Goal: Task Accomplishment & Management: Complete application form

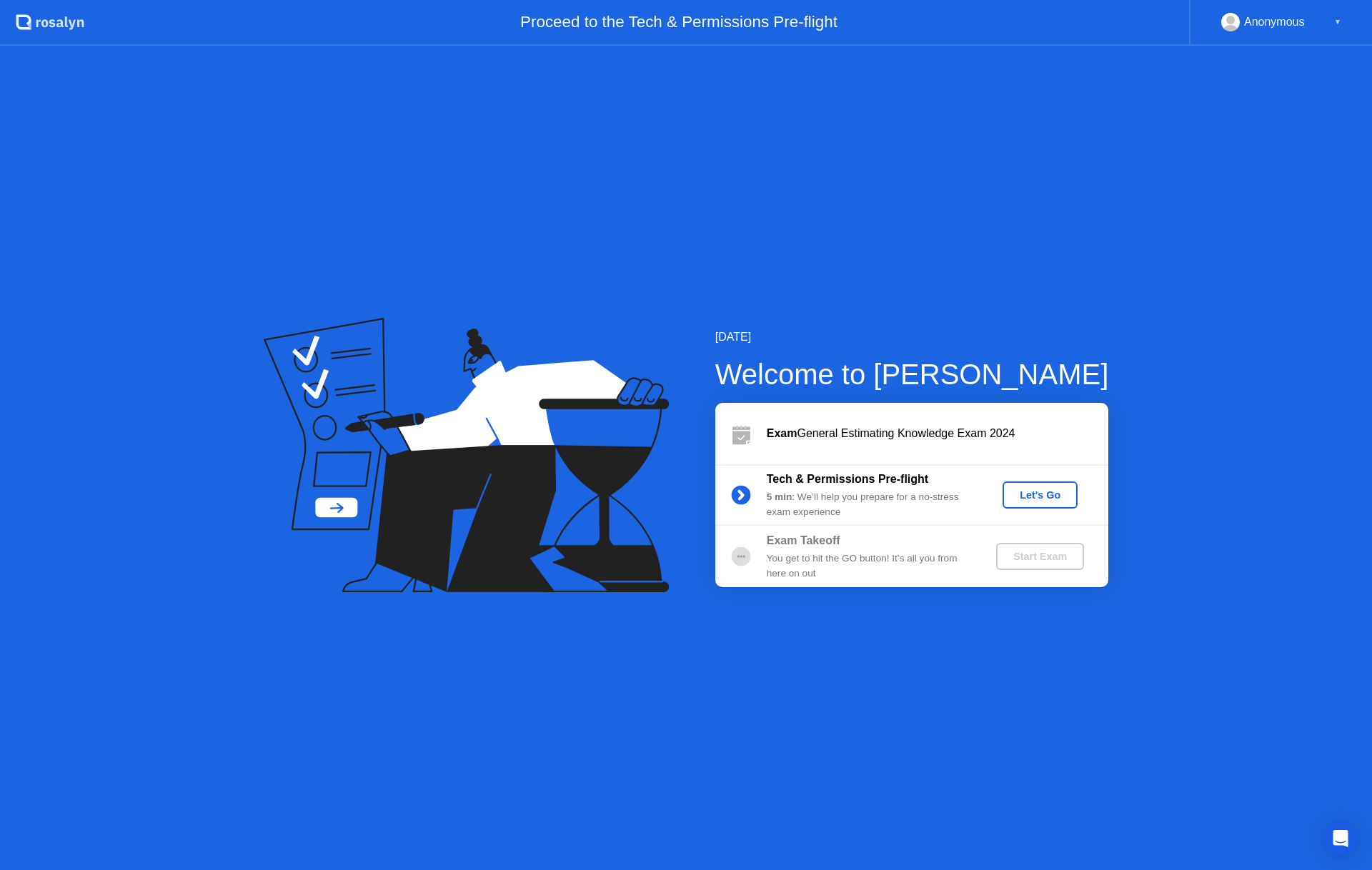
click at [1023, 506] on button "Let's Go" at bounding box center [1040, 495] width 75 height 27
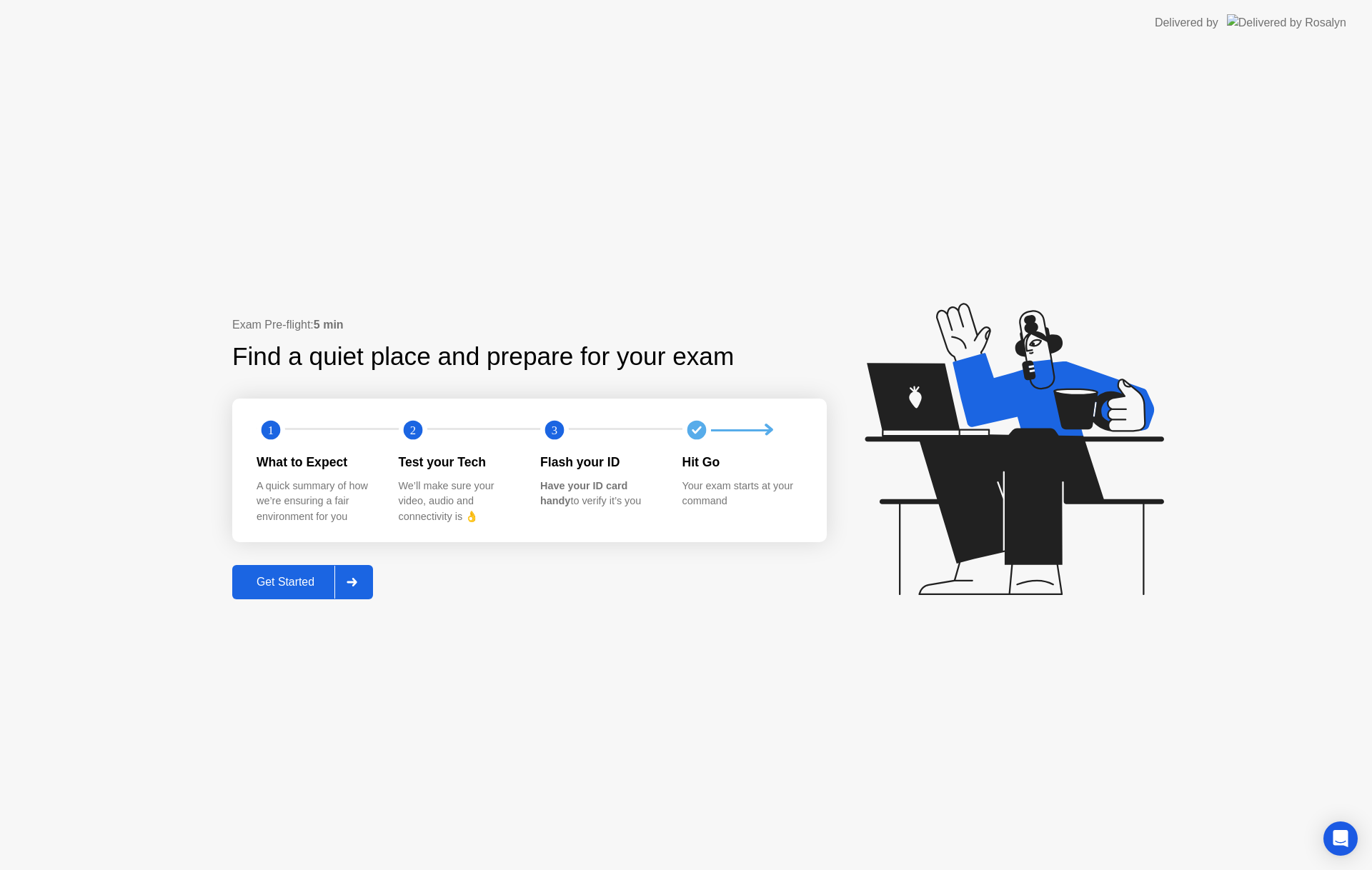
click at [289, 582] on div "Get Started" at bounding box center [286, 582] width 98 height 13
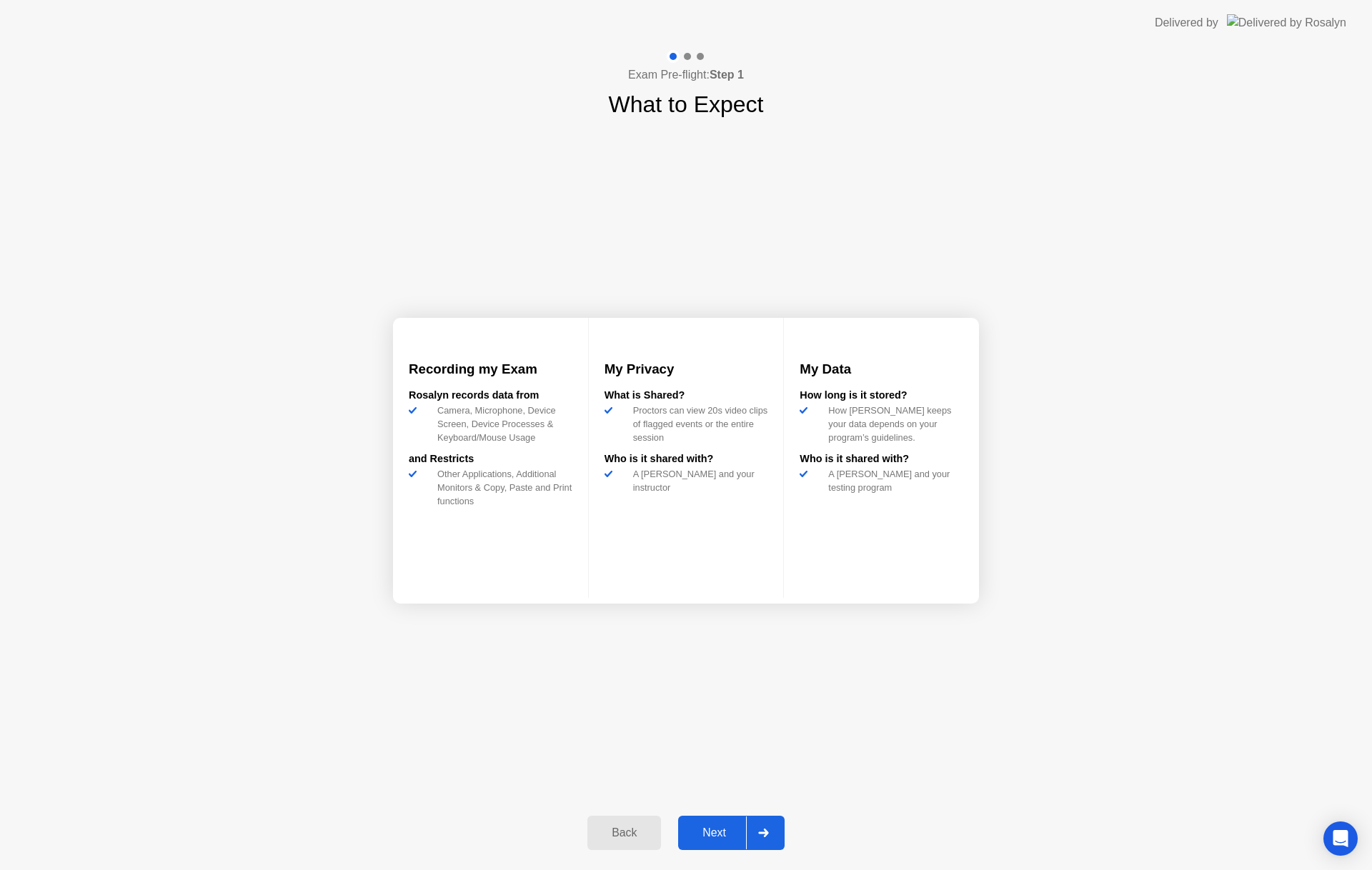
click at [713, 831] on div "Next" at bounding box center [714, 833] width 64 height 13
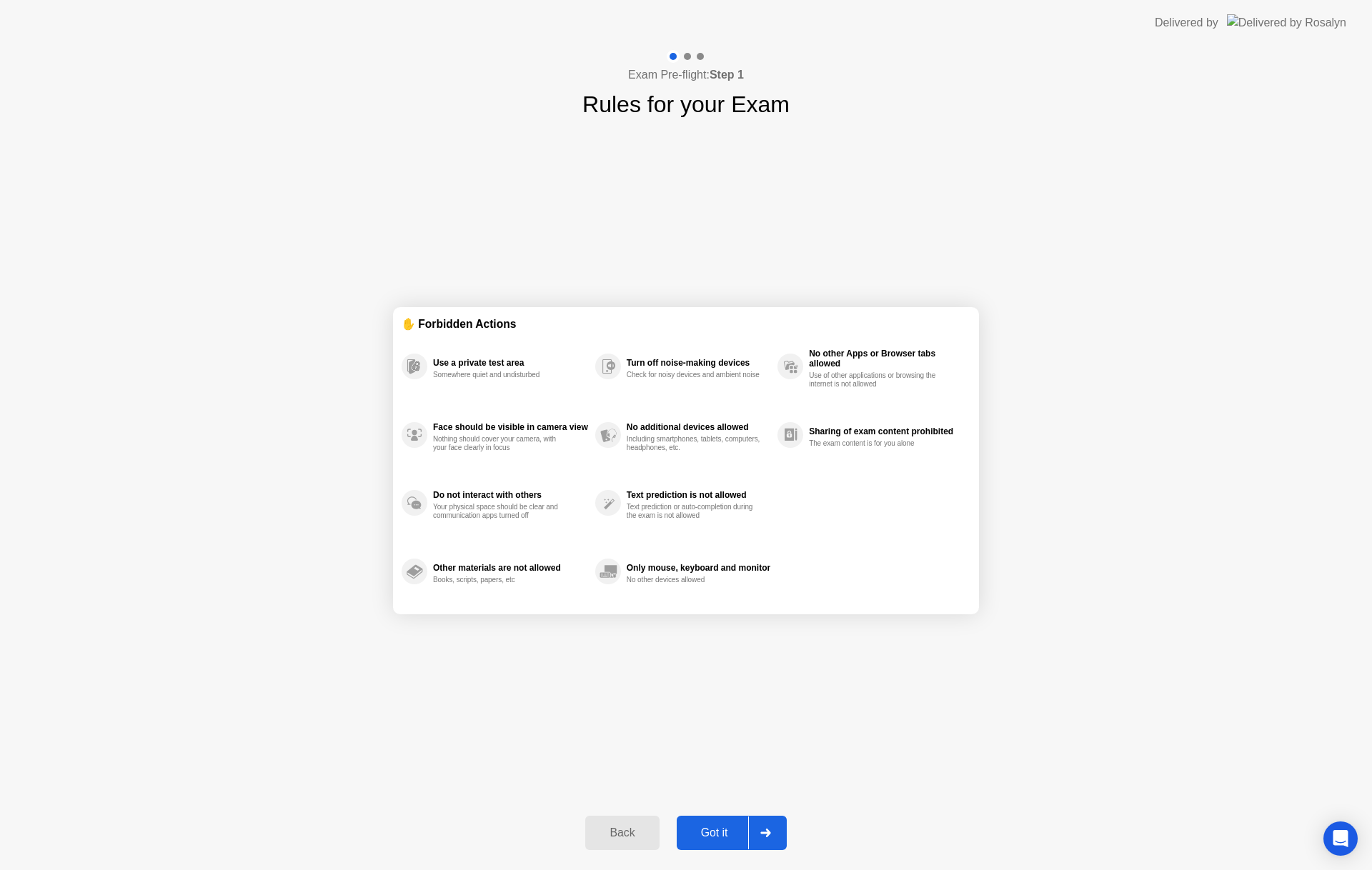
click at [713, 833] on div "Got it" at bounding box center [714, 833] width 67 height 13
select select "**********"
select select "*******"
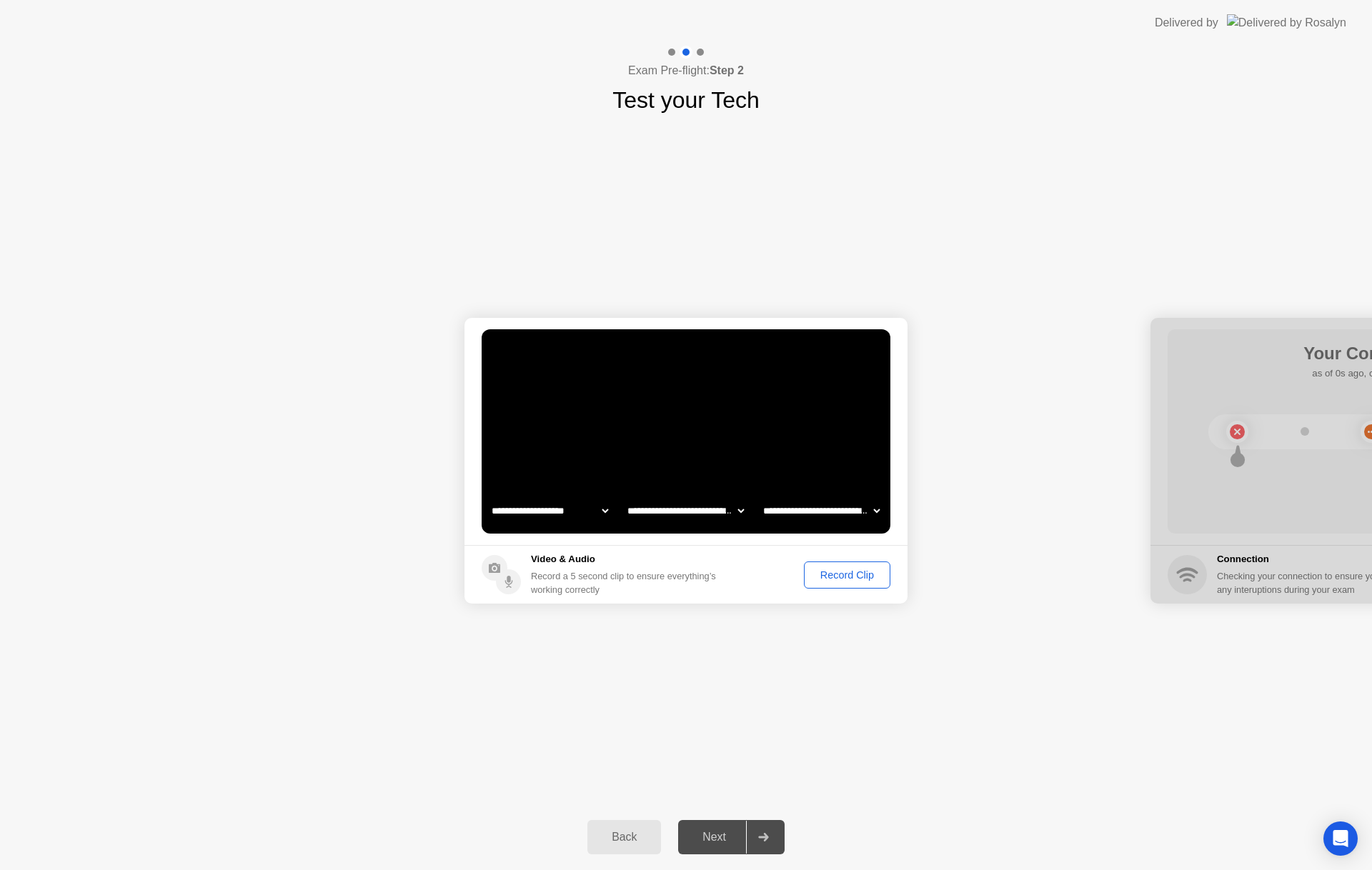
click at [724, 838] on div "Next" at bounding box center [714, 837] width 64 height 13
click at [720, 838] on div "Next" at bounding box center [714, 837] width 64 height 13
click at [763, 834] on icon at bounding box center [764, 837] width 11 height 9
click at [815, 569] on div "Record Clip" at bounding box center [847, 575] width 77 height 11
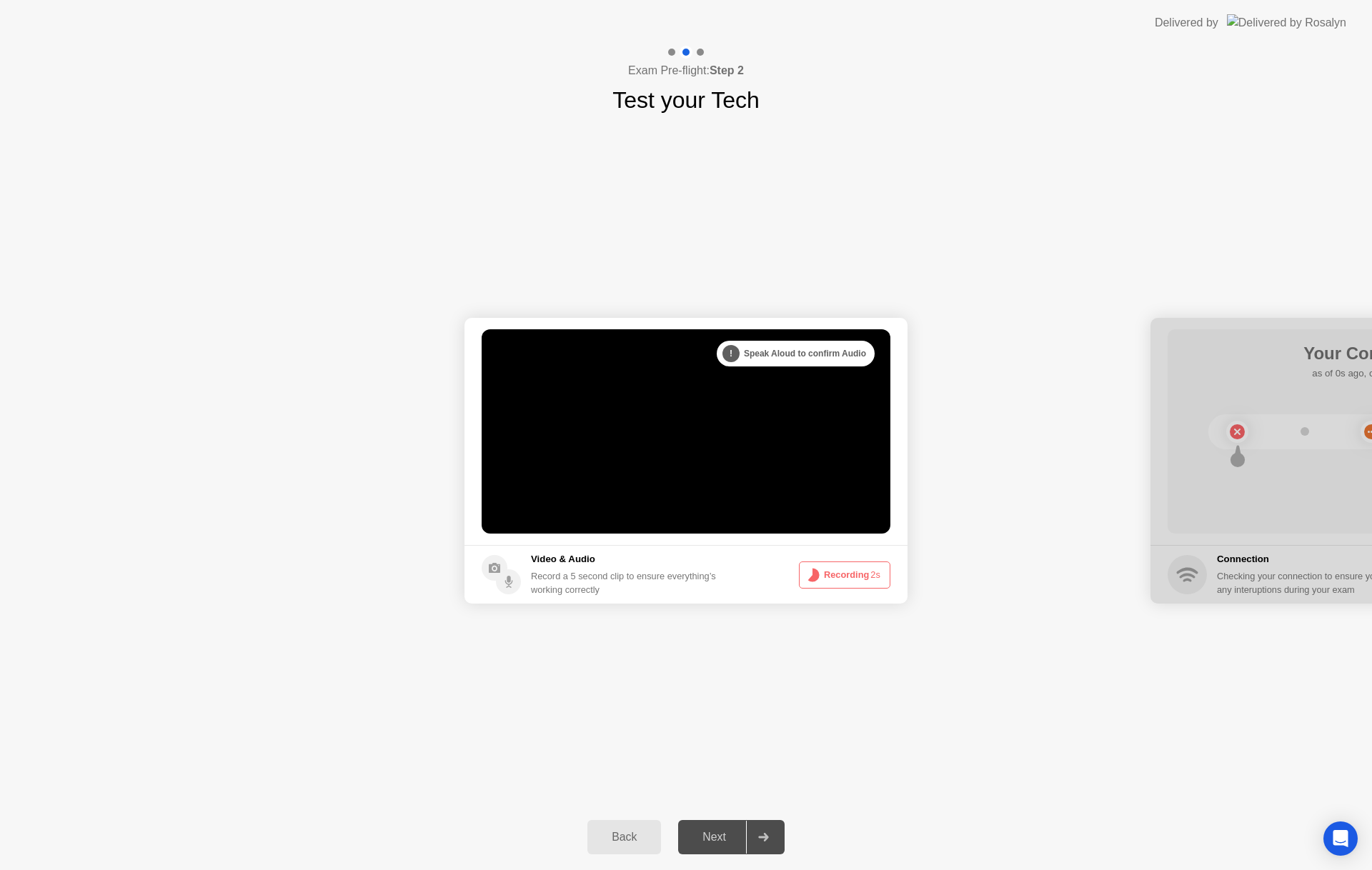
click at [701, 831] on div "Next" at bounding box center [714, 837] width 64 height 13
click at [702, 831] on div "Next" at bounding box center [714, 837] width 64 height 13
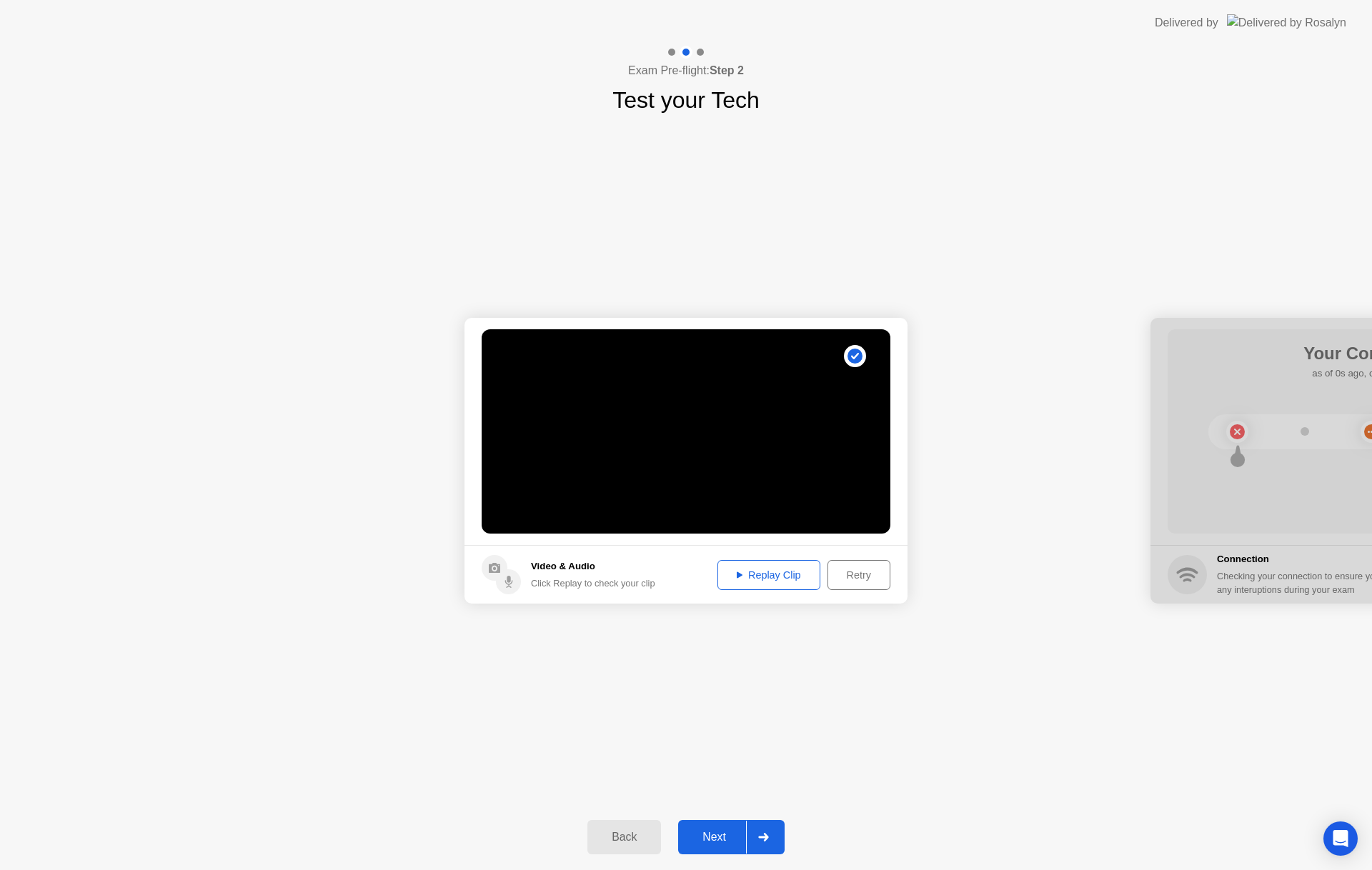
click at [759, 573] on div "Replay Clip" at bounding box center [769, 575] width 93 height 11
click at [765, 576] on div "Replay Clip" at bounding box center [769, 575] width 93 height 11
click at [717, 831] on div "Next" at bounding box center [714, 837] width 64 height 13
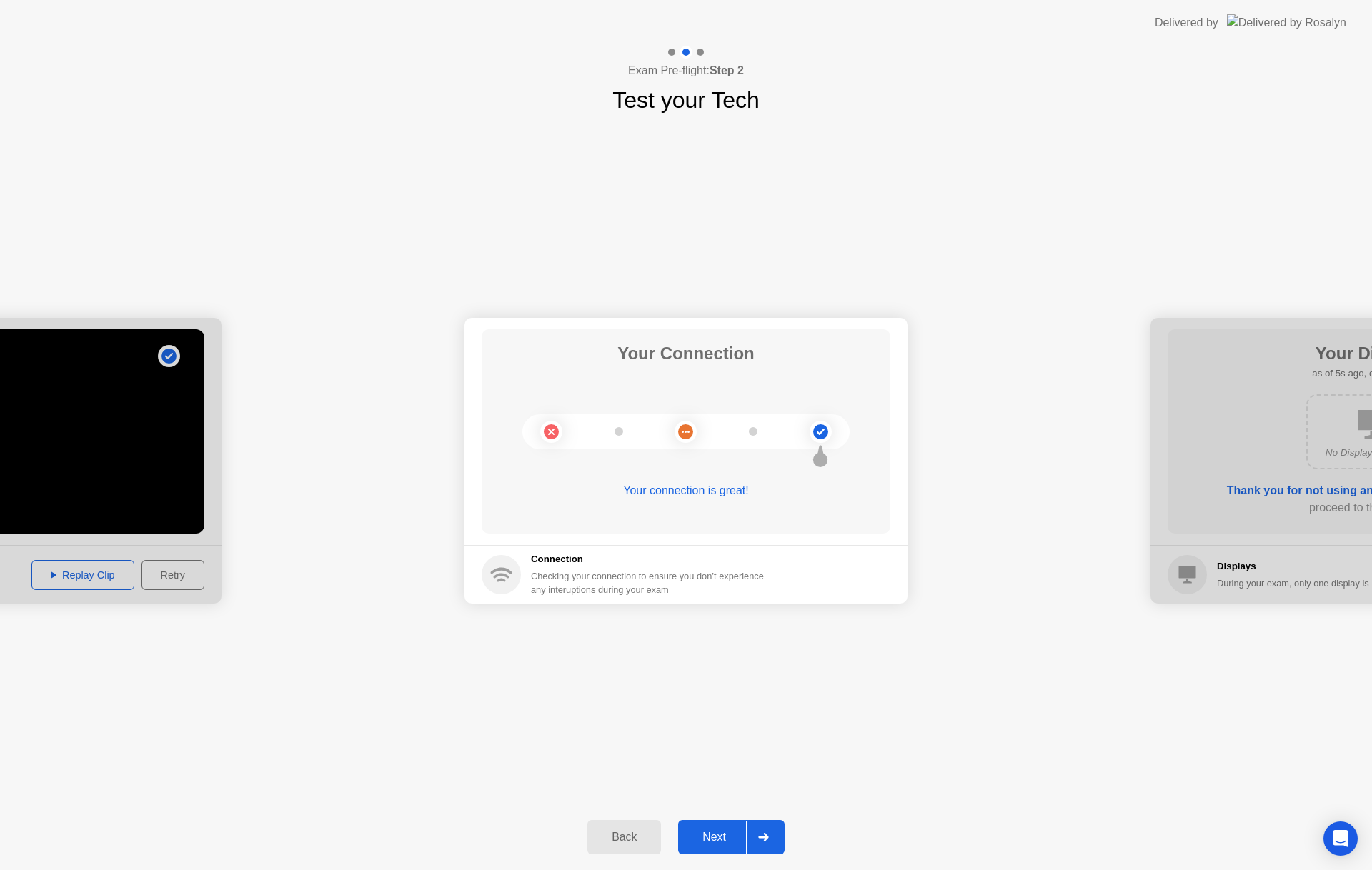
click at [722, 831] on div "Next" at bounding box center [714, 837] width 64 height 13
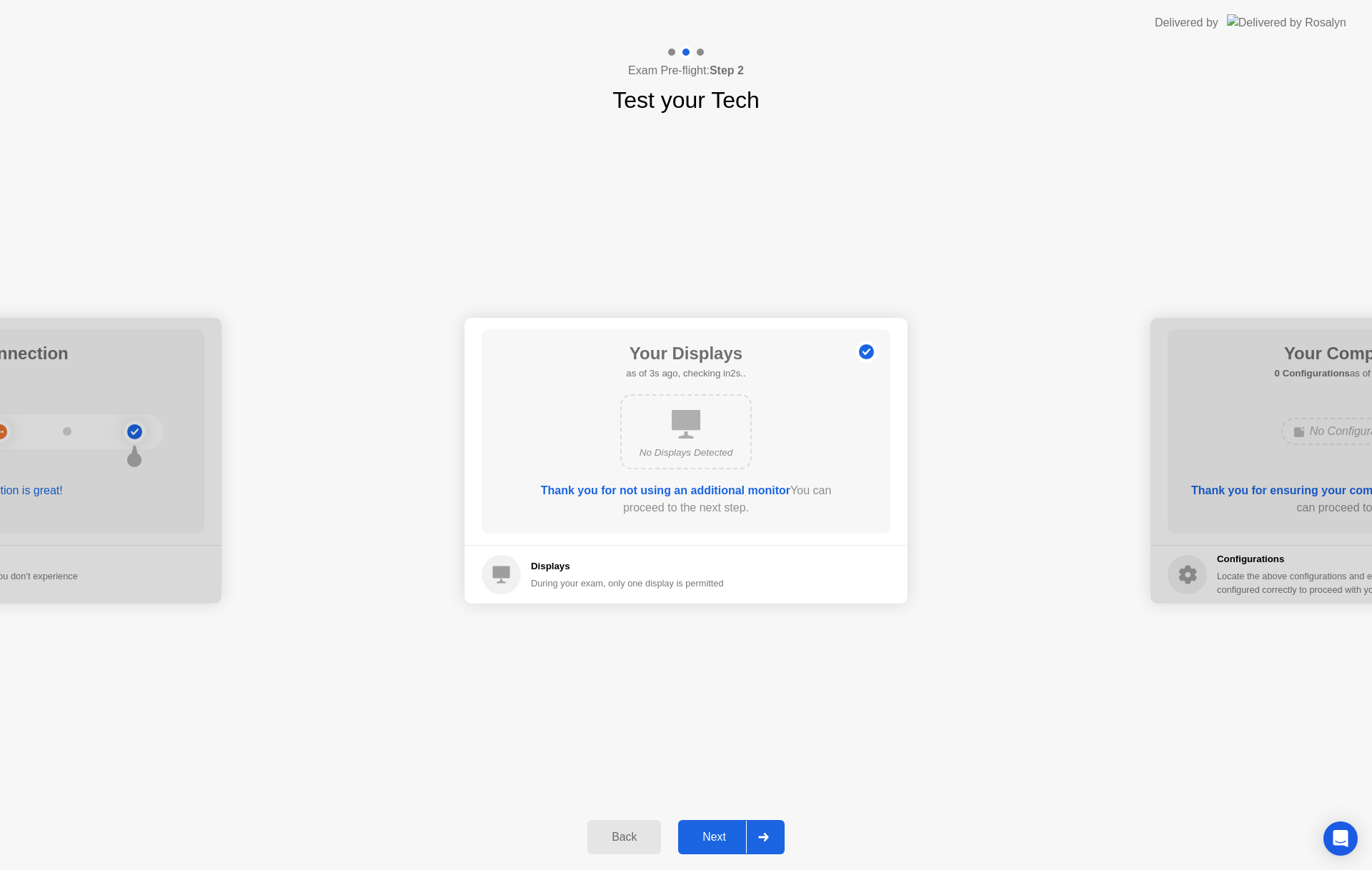
click at [708, 836] on div "Next" at bounding box center [714, 837] width 64 height 13
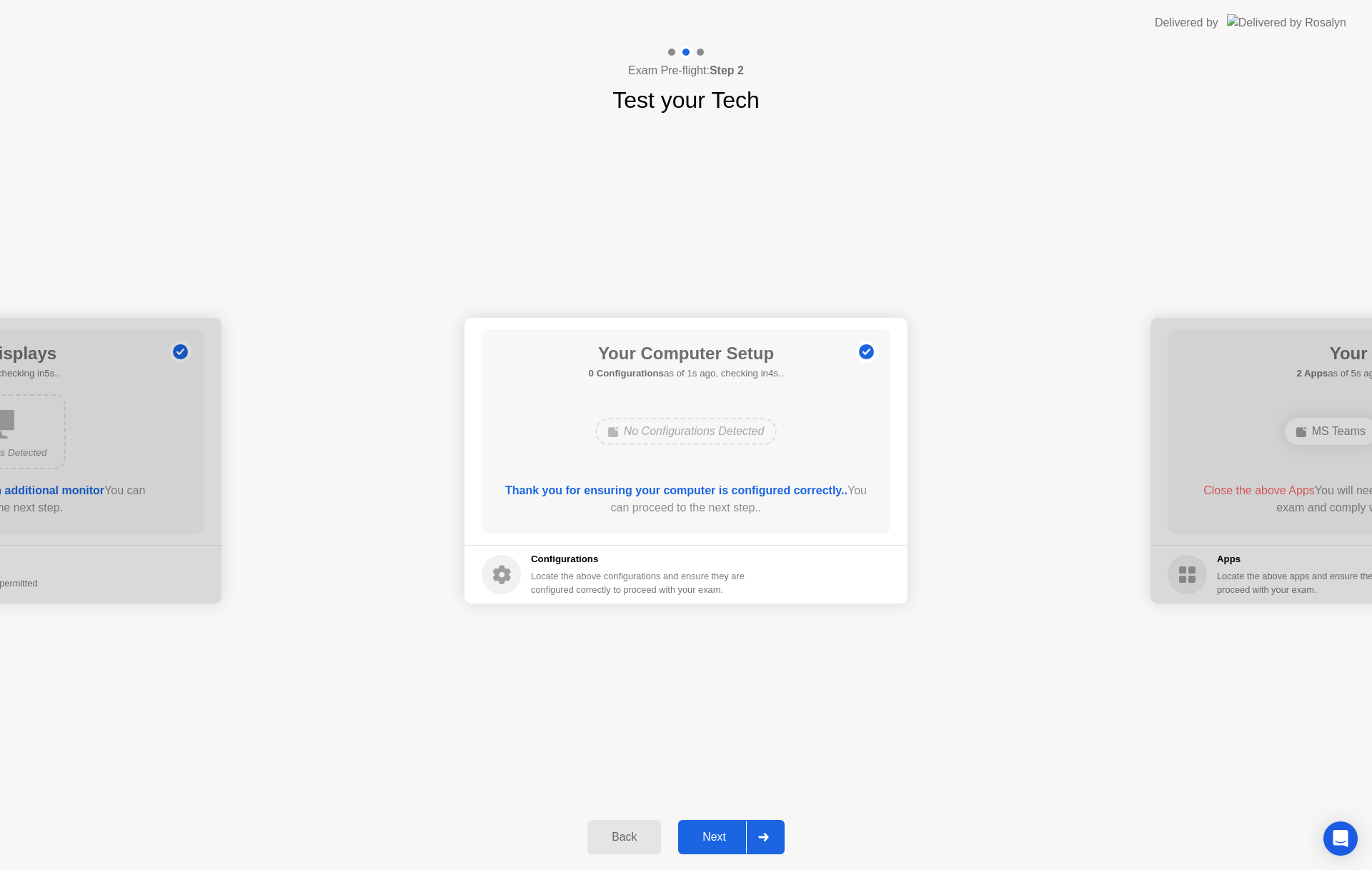
click at [709, 836] on div "Next" at bounding box center [714, 837] width 64 height 13
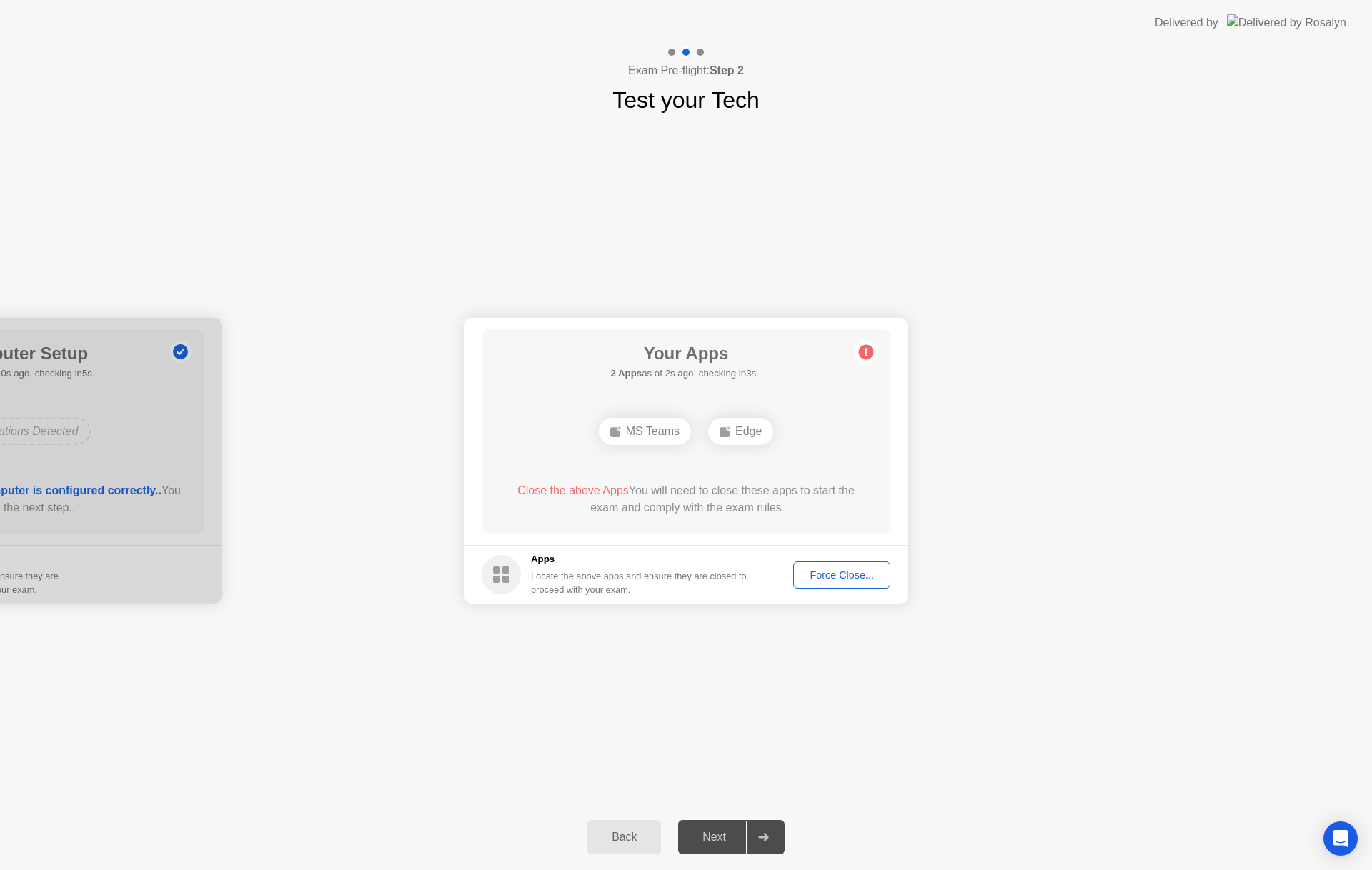
click at [709, 836] on div "Next" at bounding box center [714, 837] width 64 height 13
click at [829, 575] on div "Force Close..." at bounding box center [842, 575] width 87 height 11
click at [823, 577] on div "Force Close..." at bounding box center [842, 575] width 87 height 11
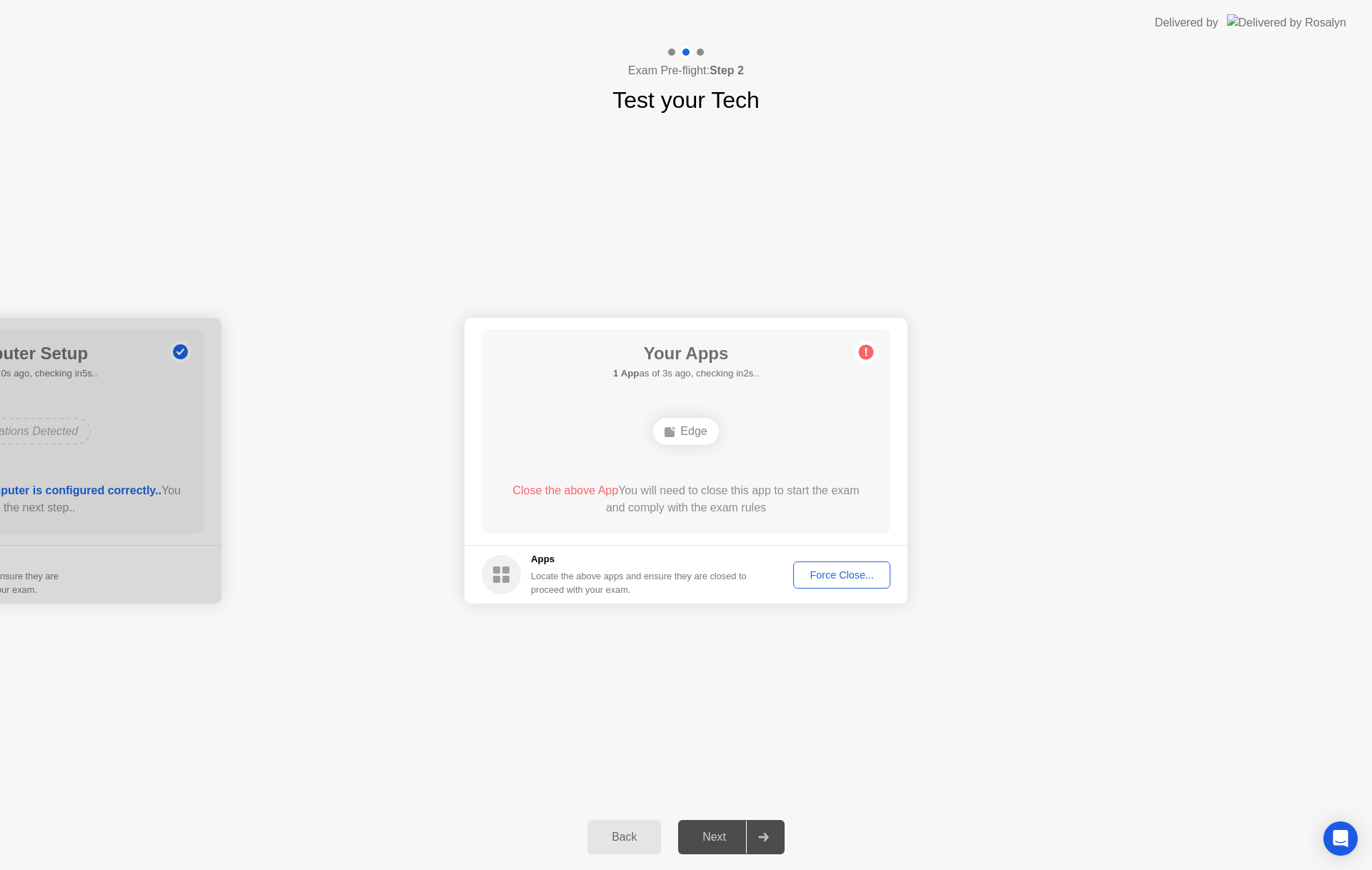
click at [838, 572] on div "Force Close..." at bounding box center [842, 575] width 87 height 11
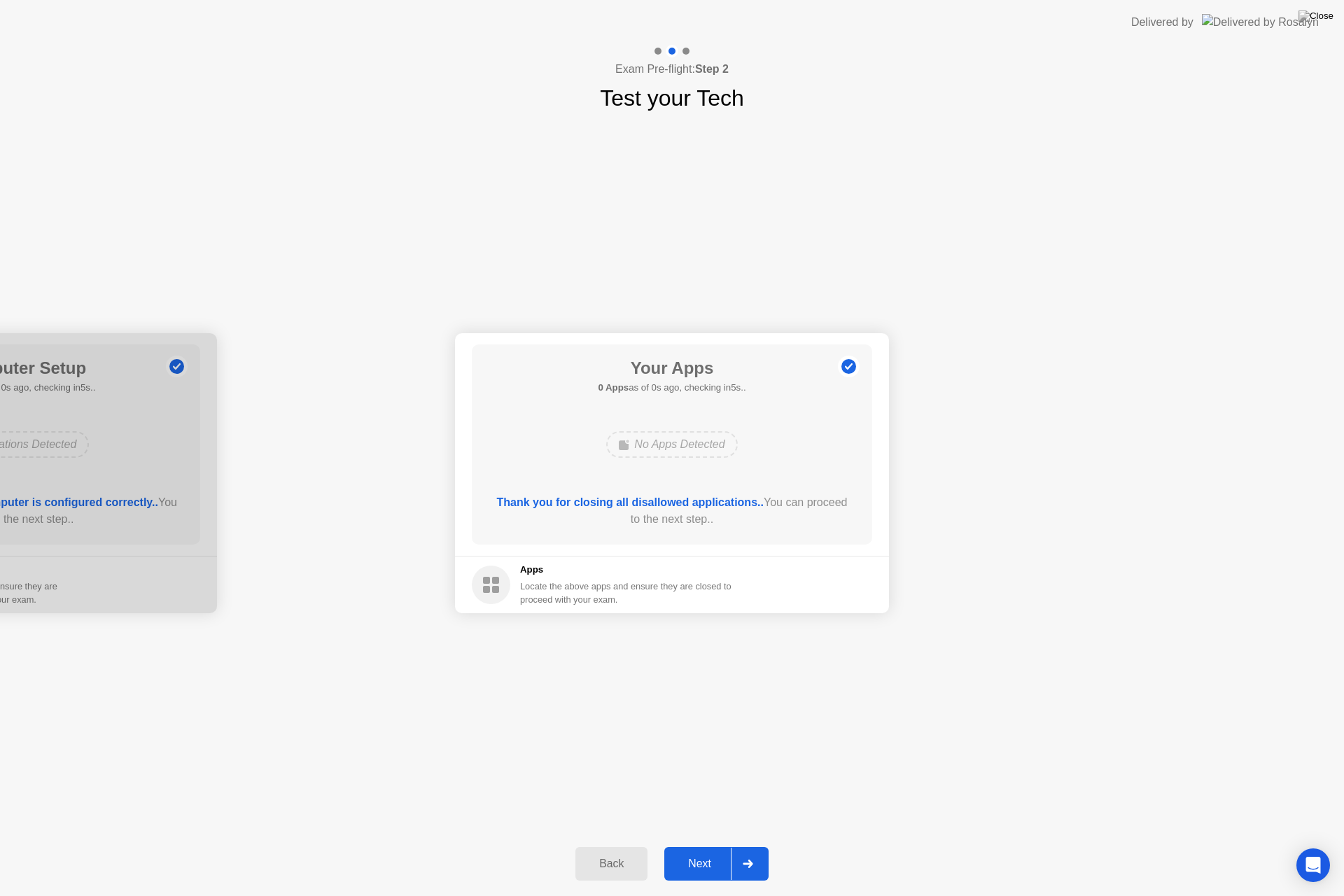
click at [699, 852] on div "Next" at bounding box center [699, 864] width 63 height 12
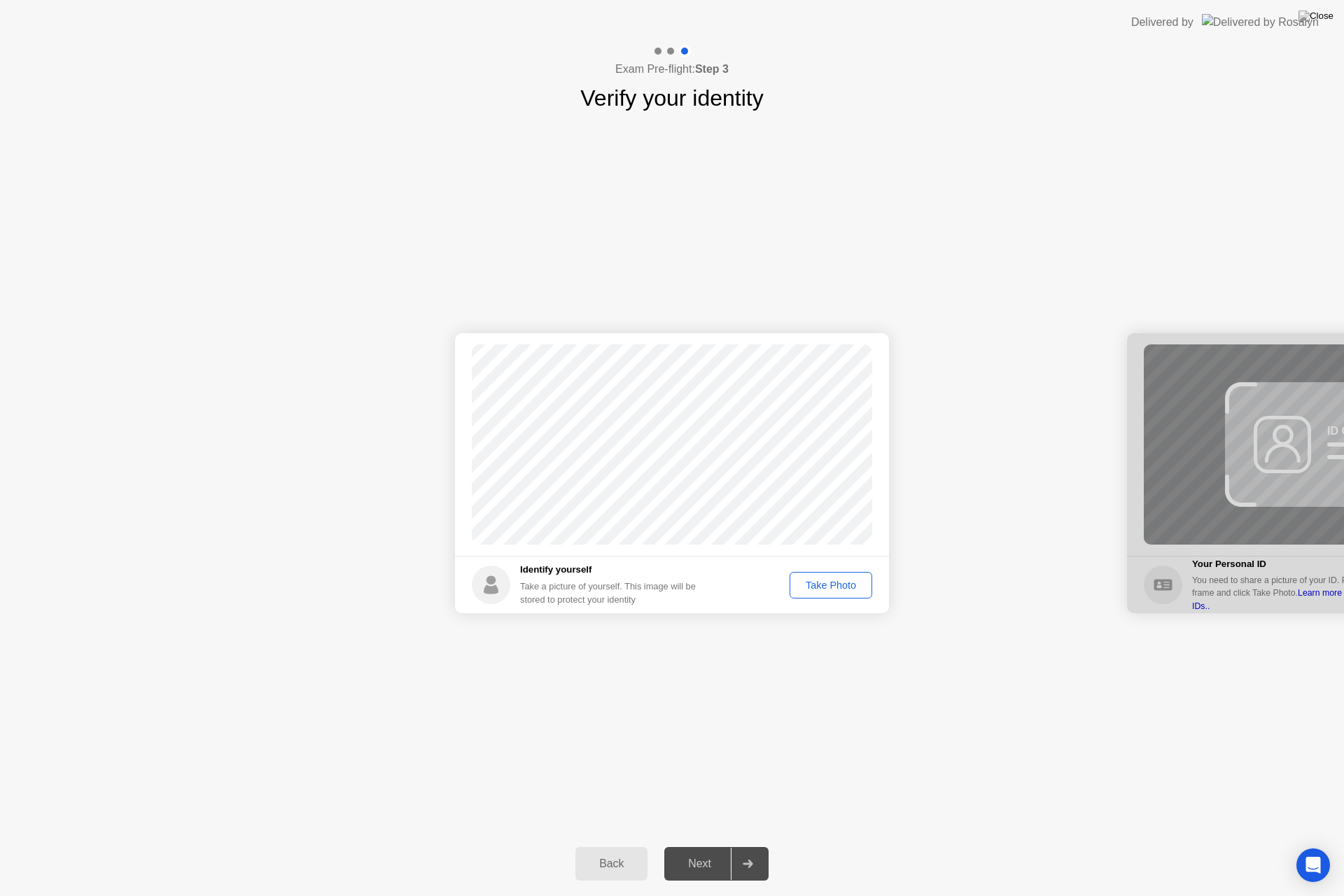
click at [833, 586] on div "Take Photo" at bounding box center [831, 585] width 73 height 11
click at [693, 852] on div "Next" at bounding box center [699, 864] width 63 height 12
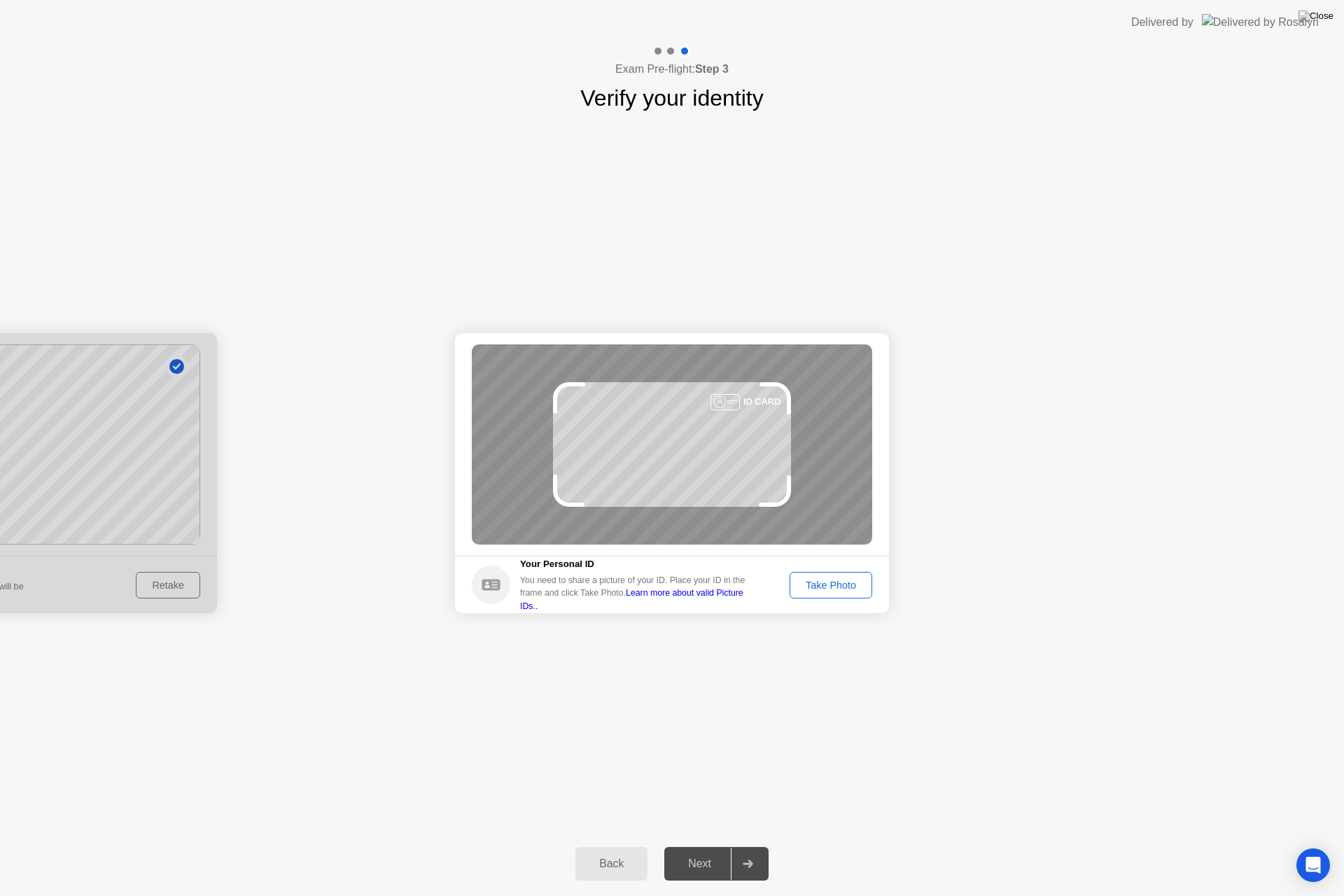
click at [822, 586] on div "Take Photo" at bounding box center [831, 585] width 73 height 11
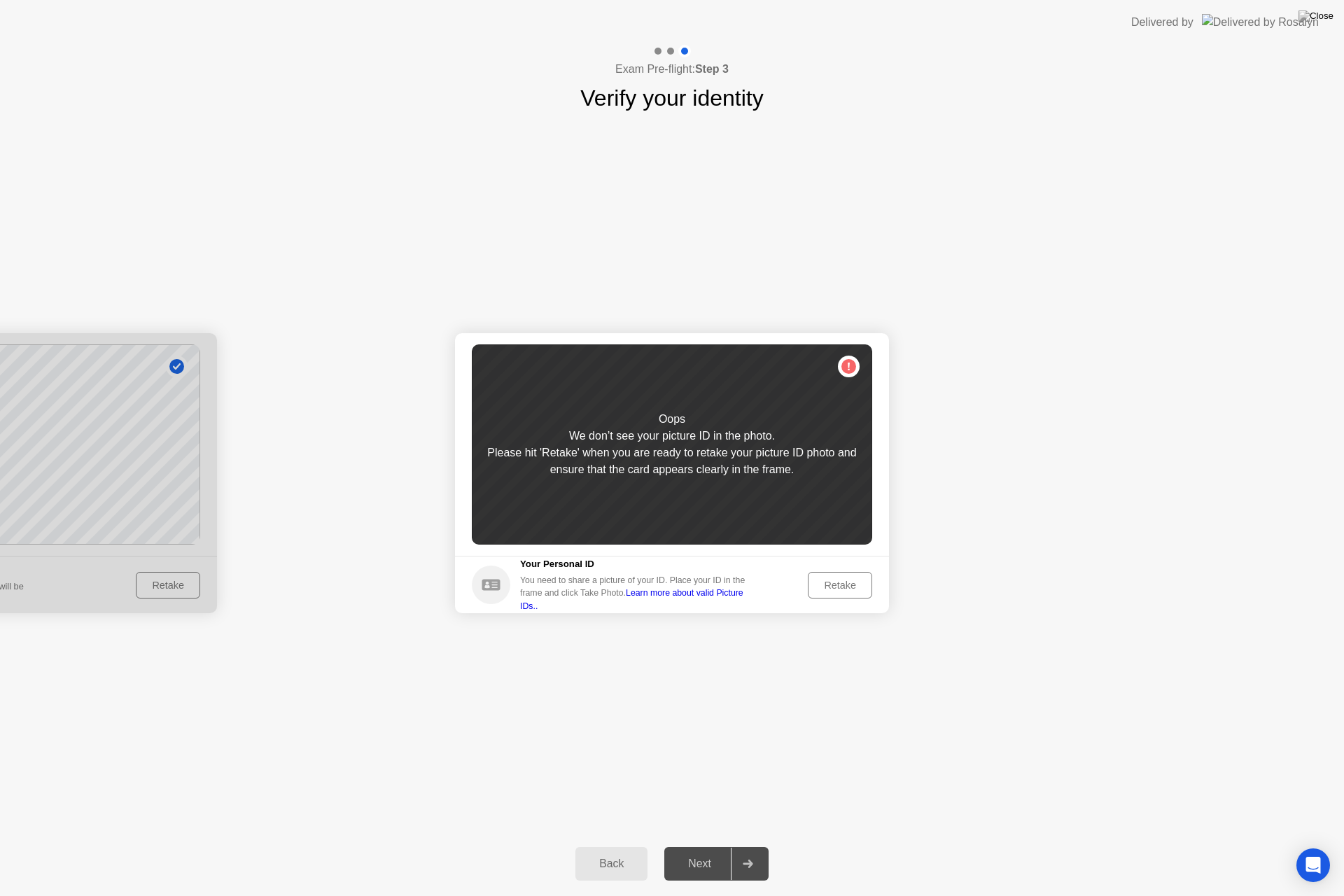
click at [832, 580] on div "Retake" at bounding box center [840, 585] width 55 height 11
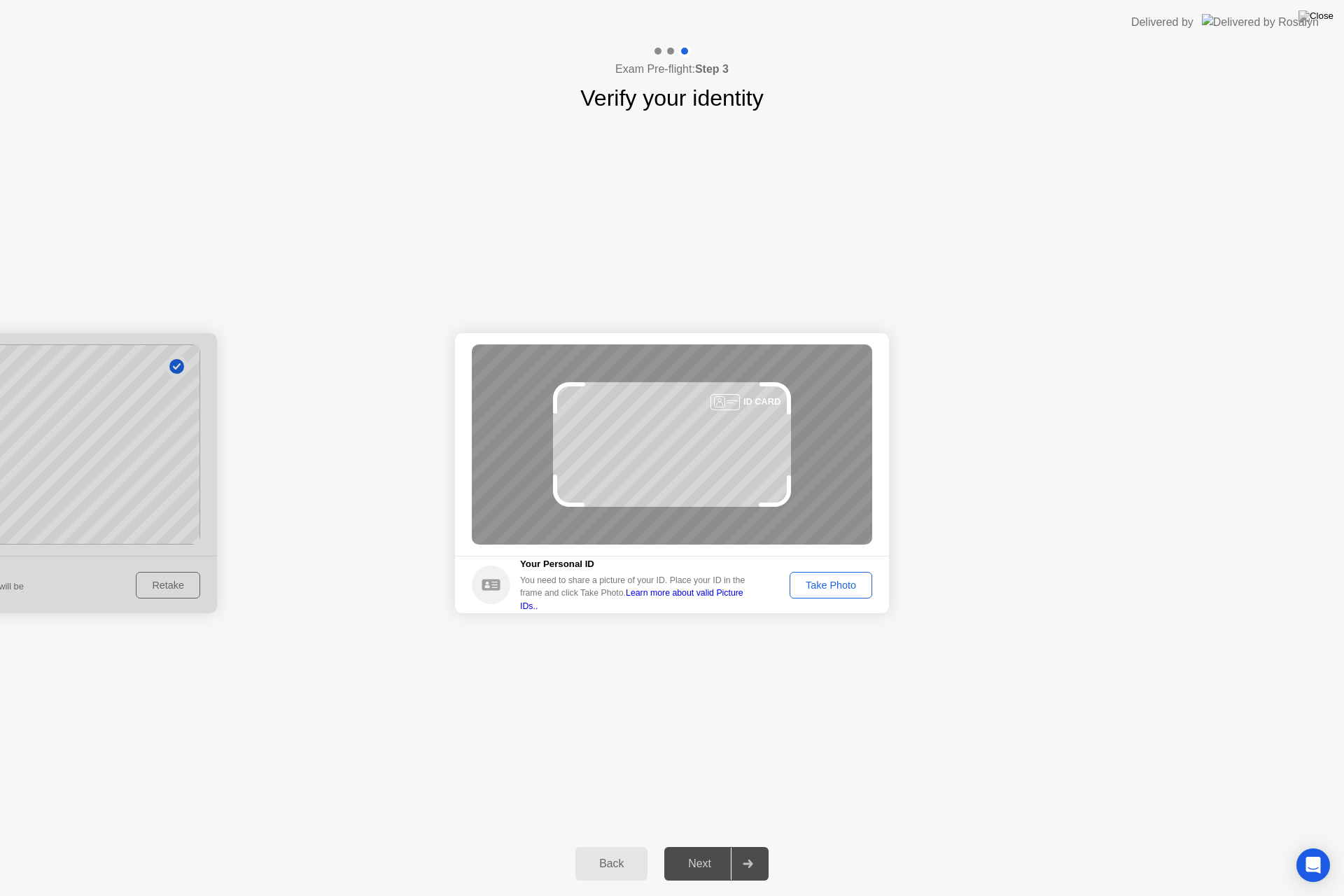
click at [829, 581] on div "Take Photo" at bounding box center [831, 585] width 73 height 11
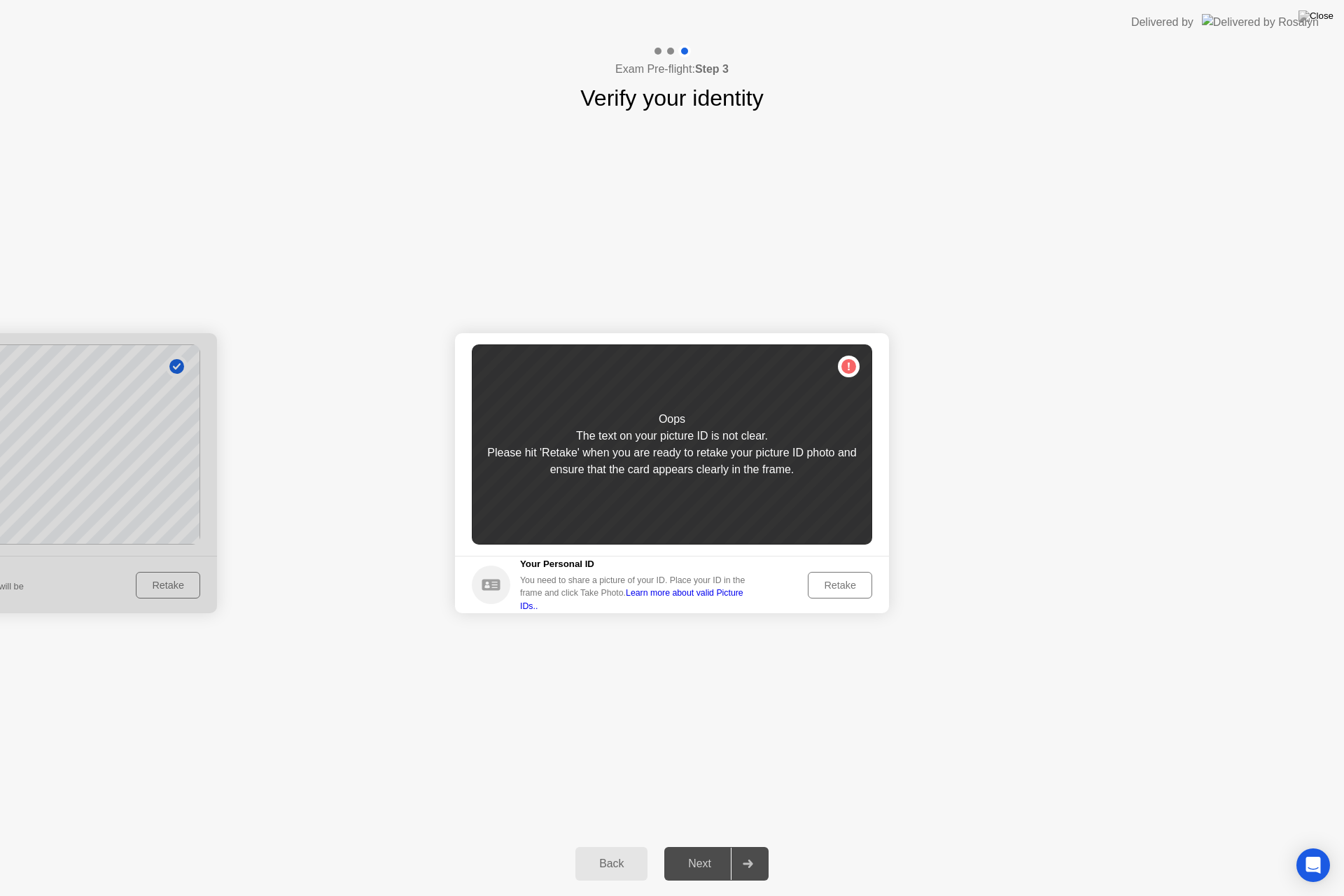
click at [828, 576] on button "Retake" at bounding box center [840, 585] width 64 height 26
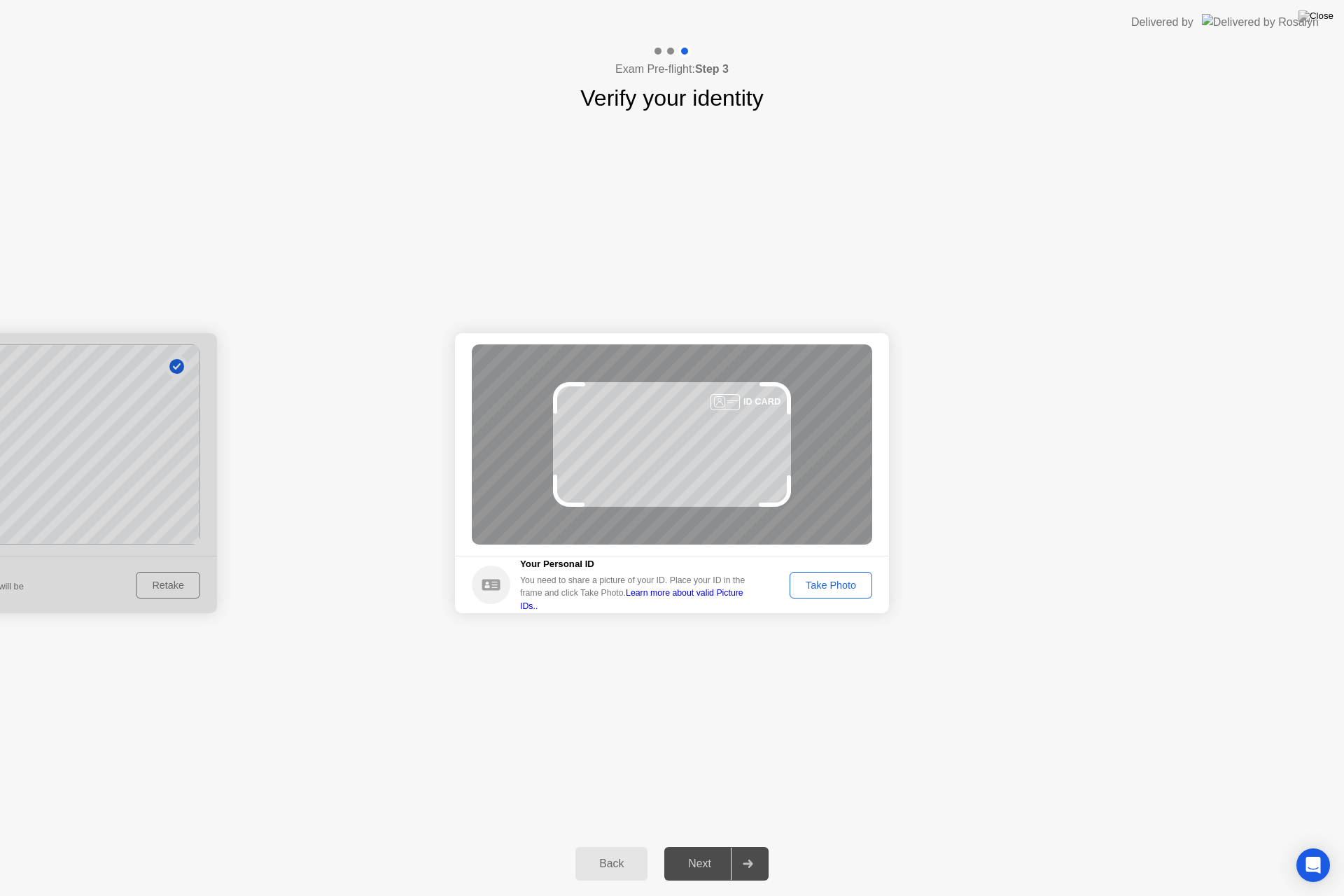
click at [821, 587] on div "Take Photo" at bounding box center [831, 585] width 73 height 11
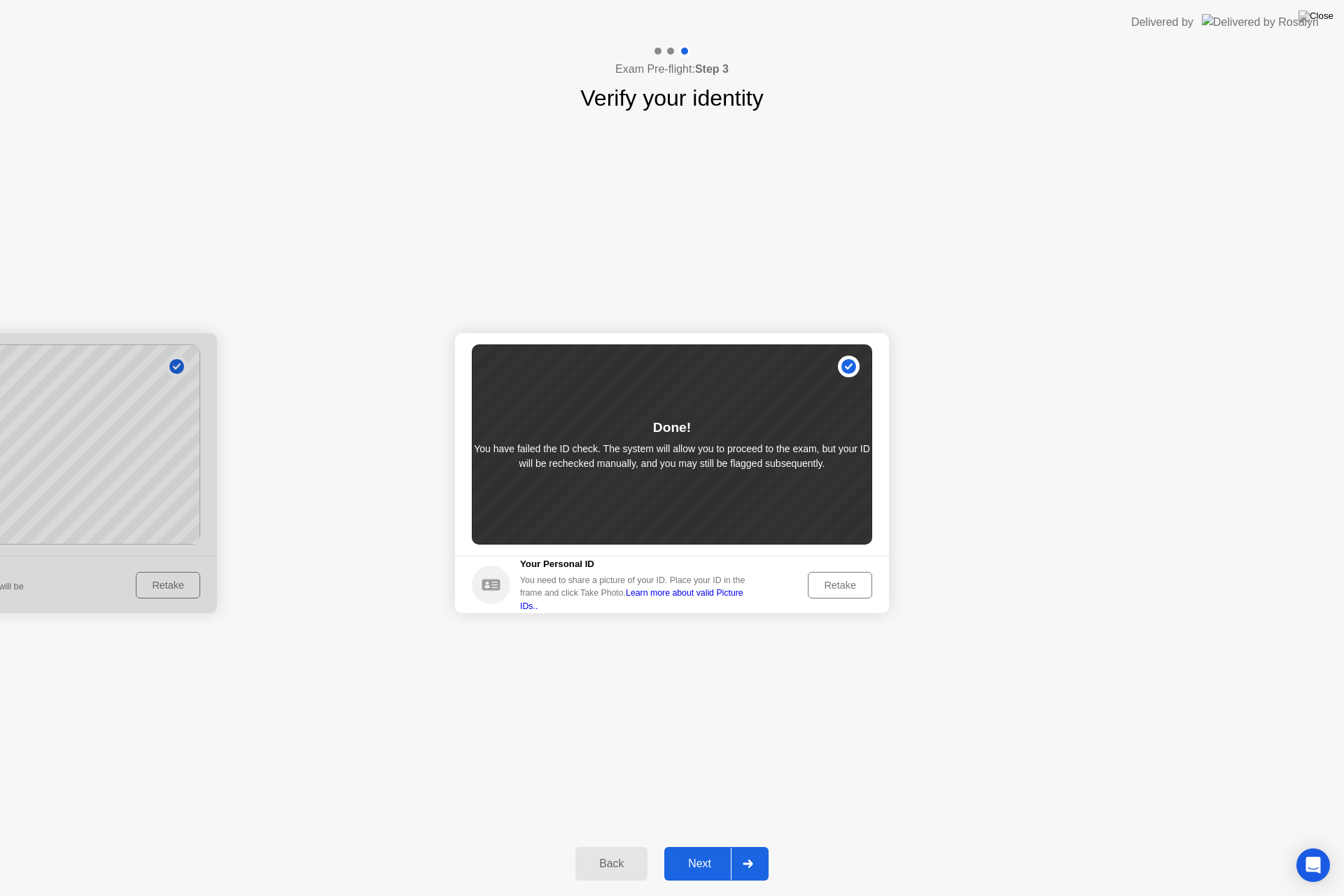
click at [718, 852] on div "Next" at bounding box center [699, 864] width 63 height 12
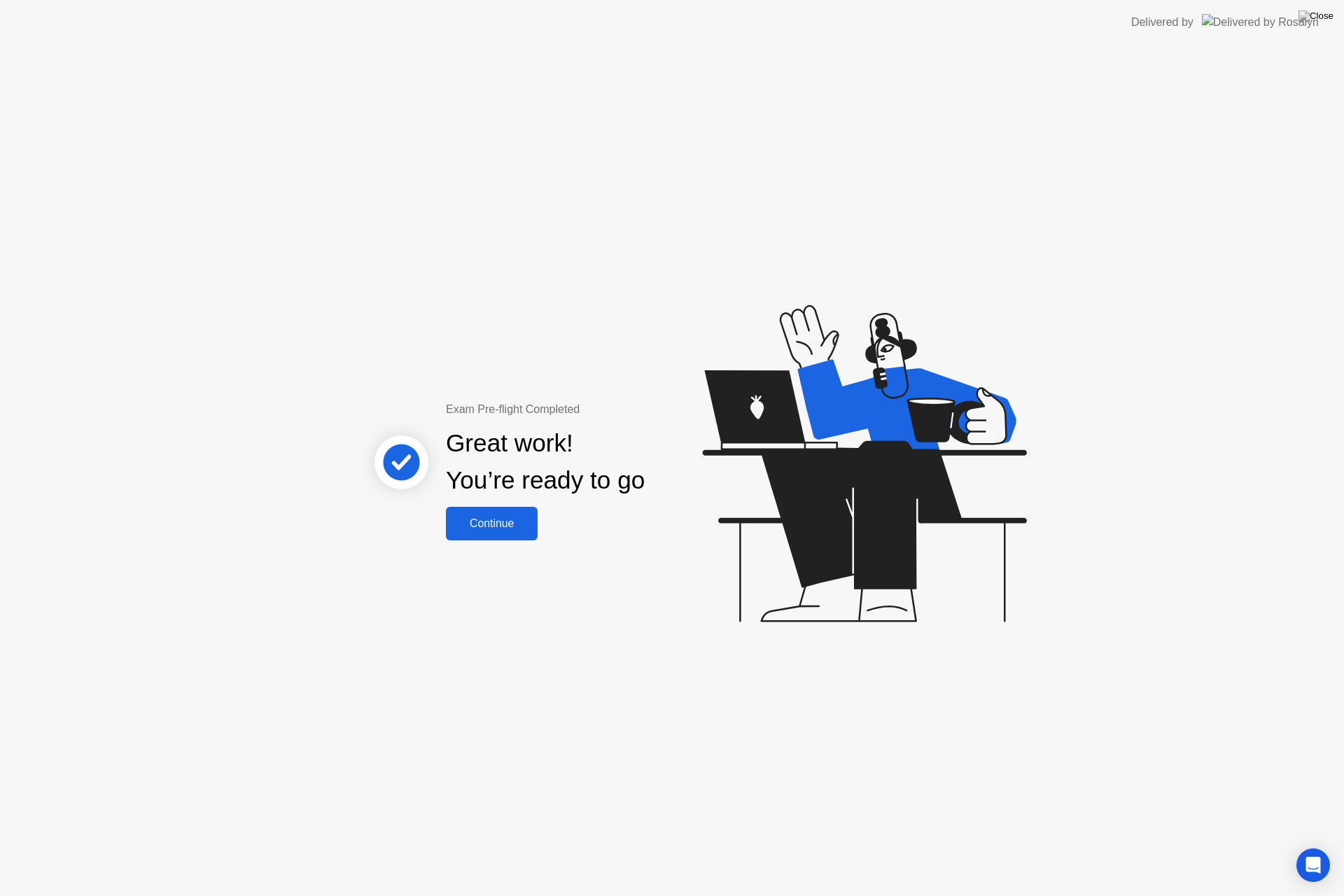
click at [495, 521] on div "Continue" at bounding box center [492, 524] width 84 height 12
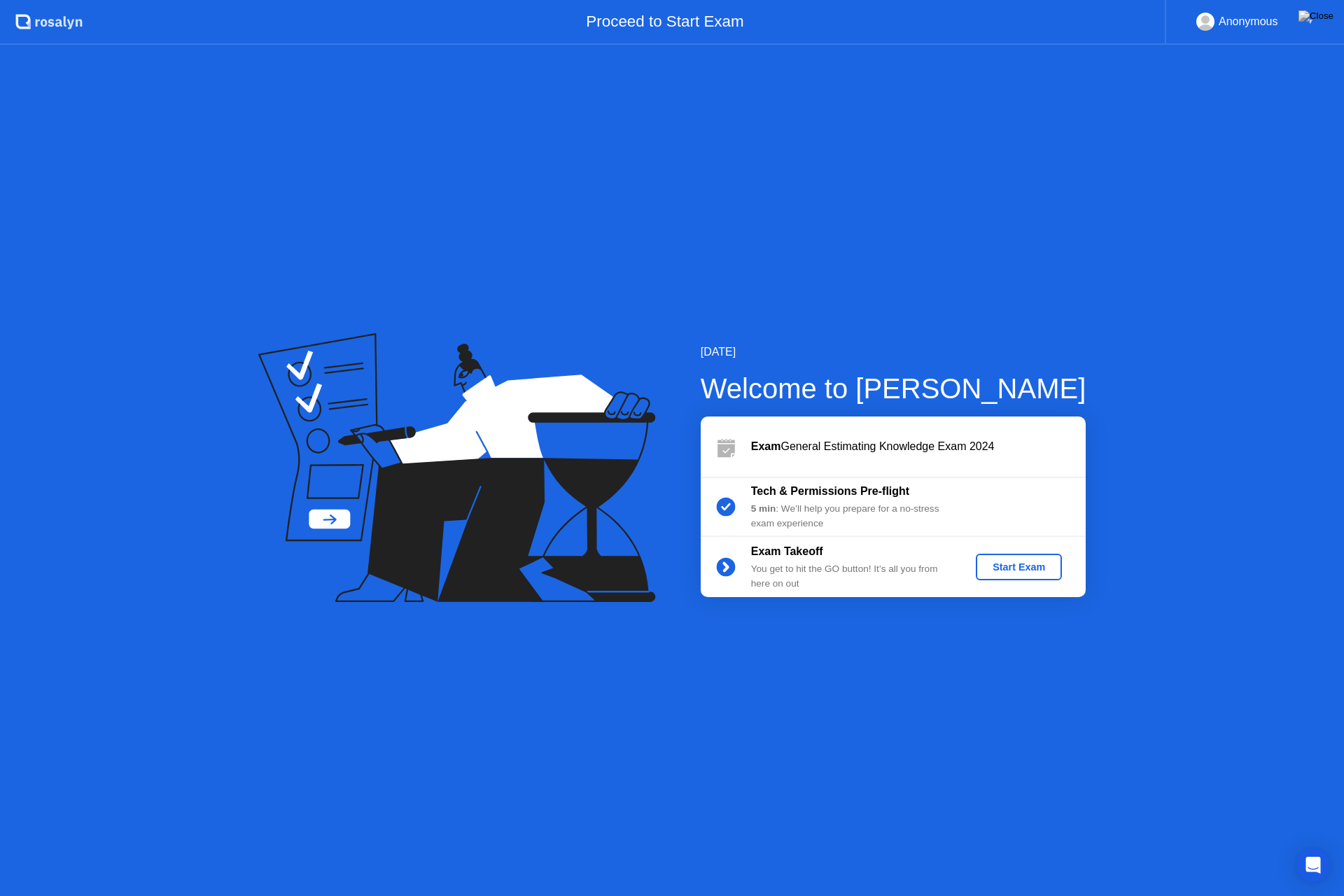
click at [1021, 565] on div "Start Exam" at bounding box center [1019, 567] width 75 height 11
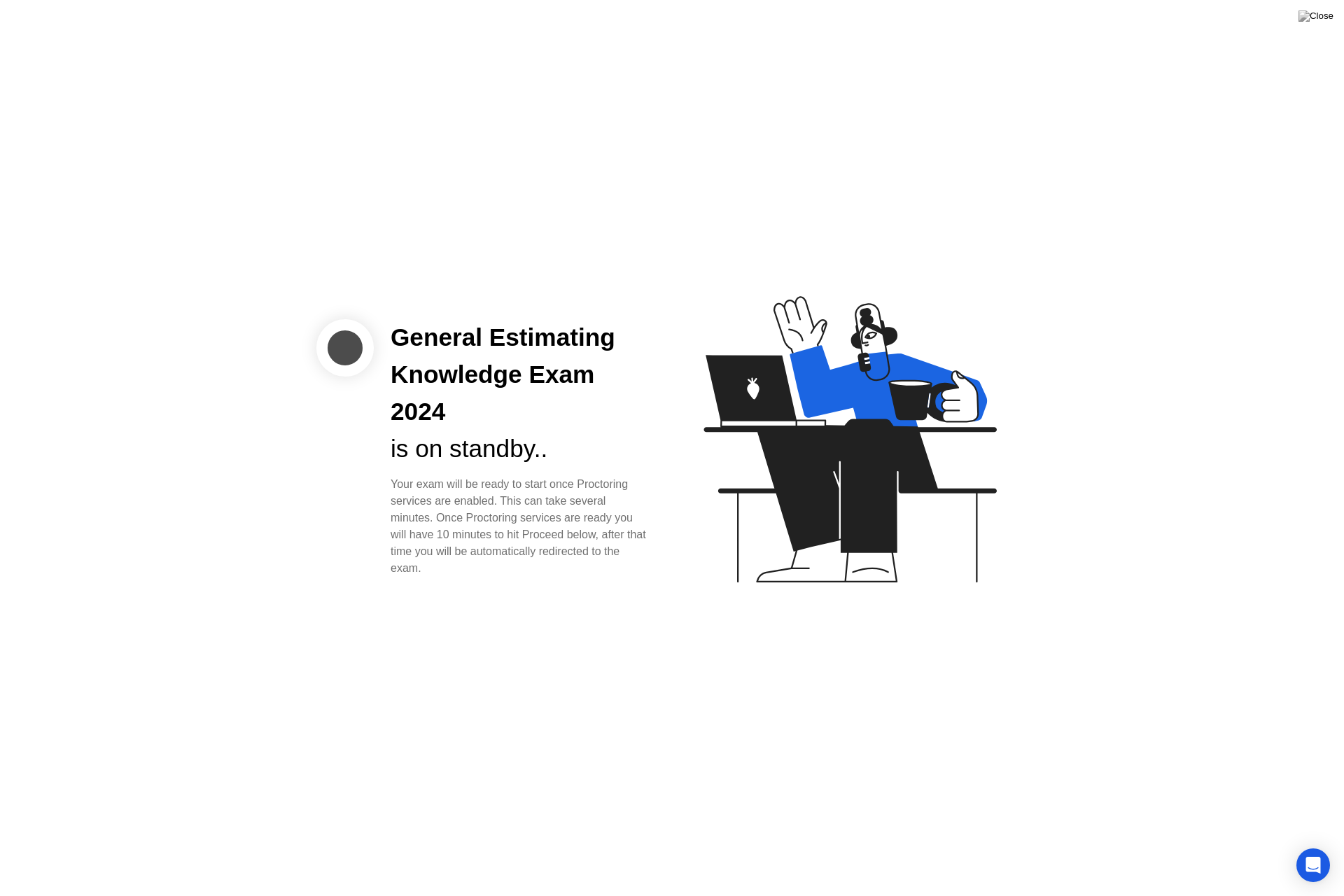
click at [1339, 115] on div "General Estimating Knowledge Exam 2024 is on standby.. Your exam will be ready …" at bounding box center [672, 448] width 1344 height 896
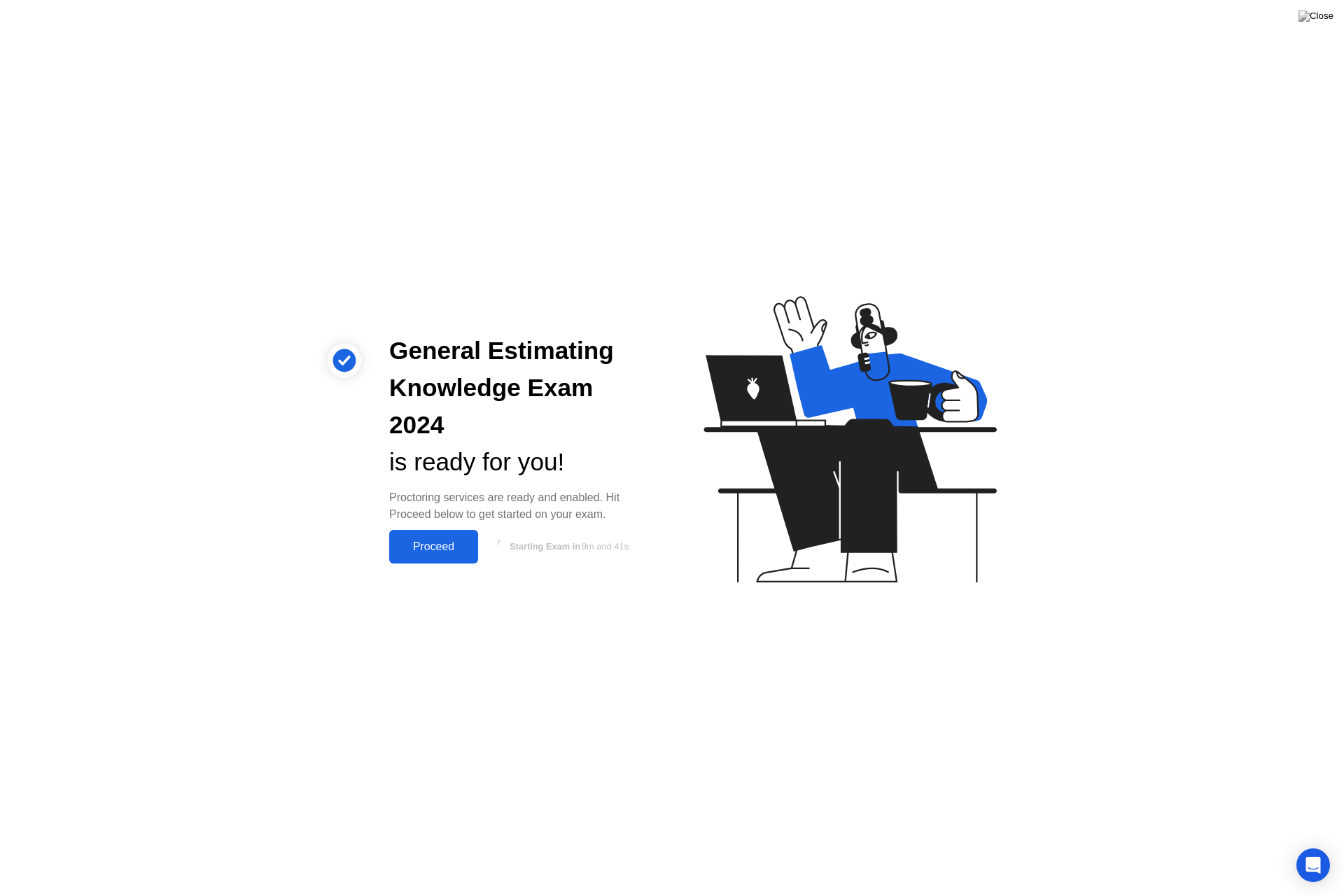
click at [428, 541] on div "Proceed" at bounding box center [434, 547] width 80 height 12
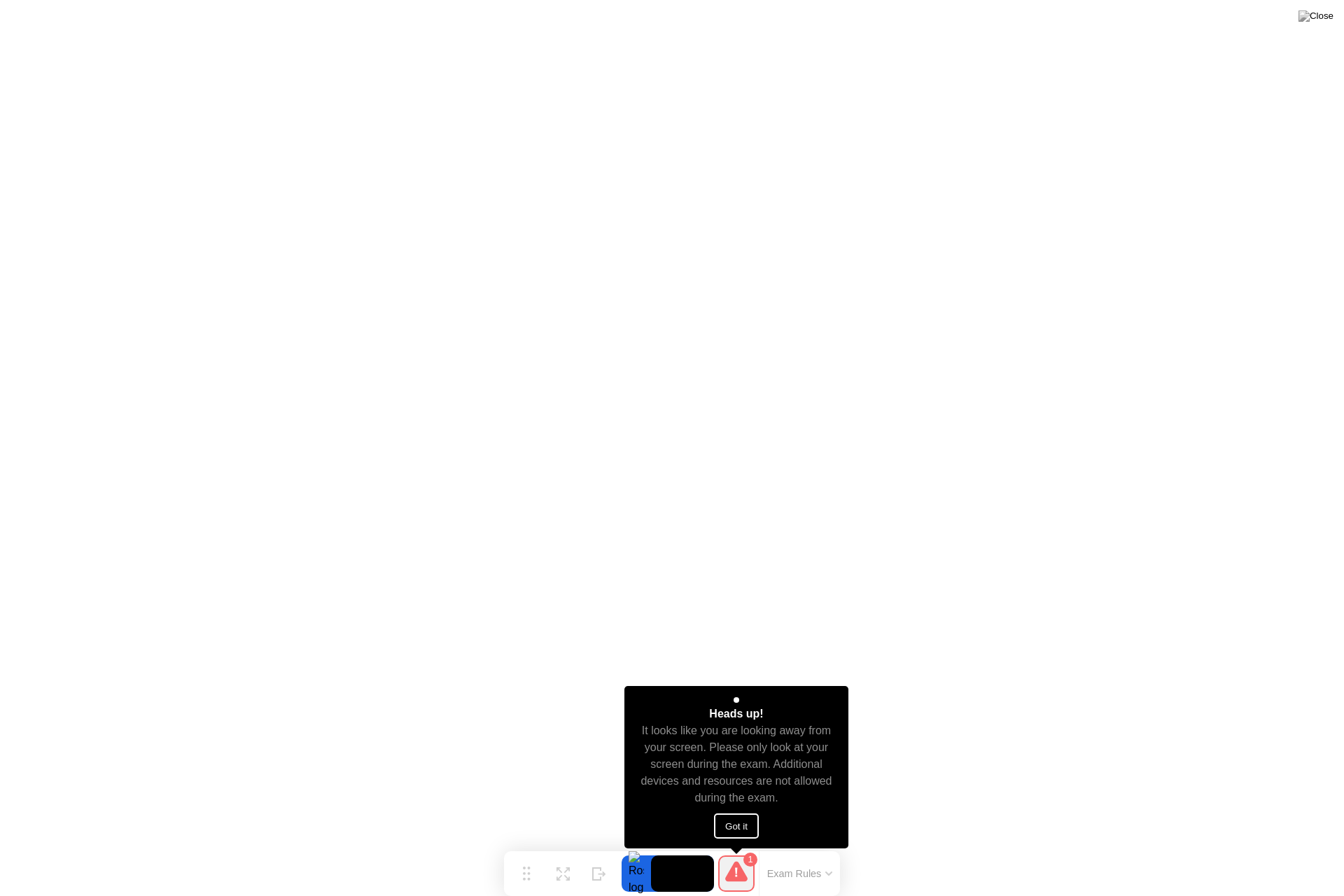
click at [726, 825] on button "Got it" at bounding box center [737, 826] width 45 height 26
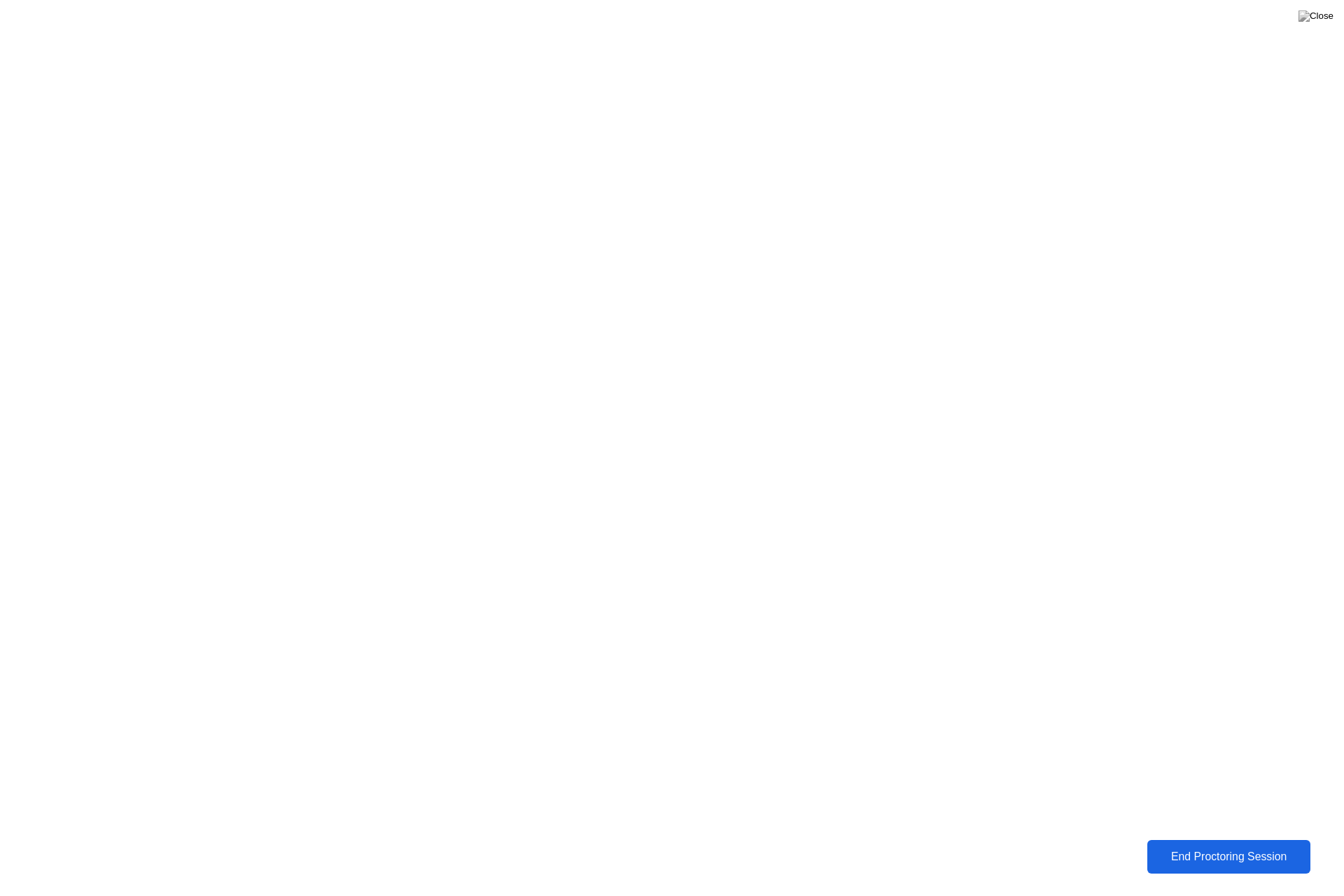
click at [1216, 852] on div "End Proctoring Session" at bounding box center [1229, 857] width 155 height 12
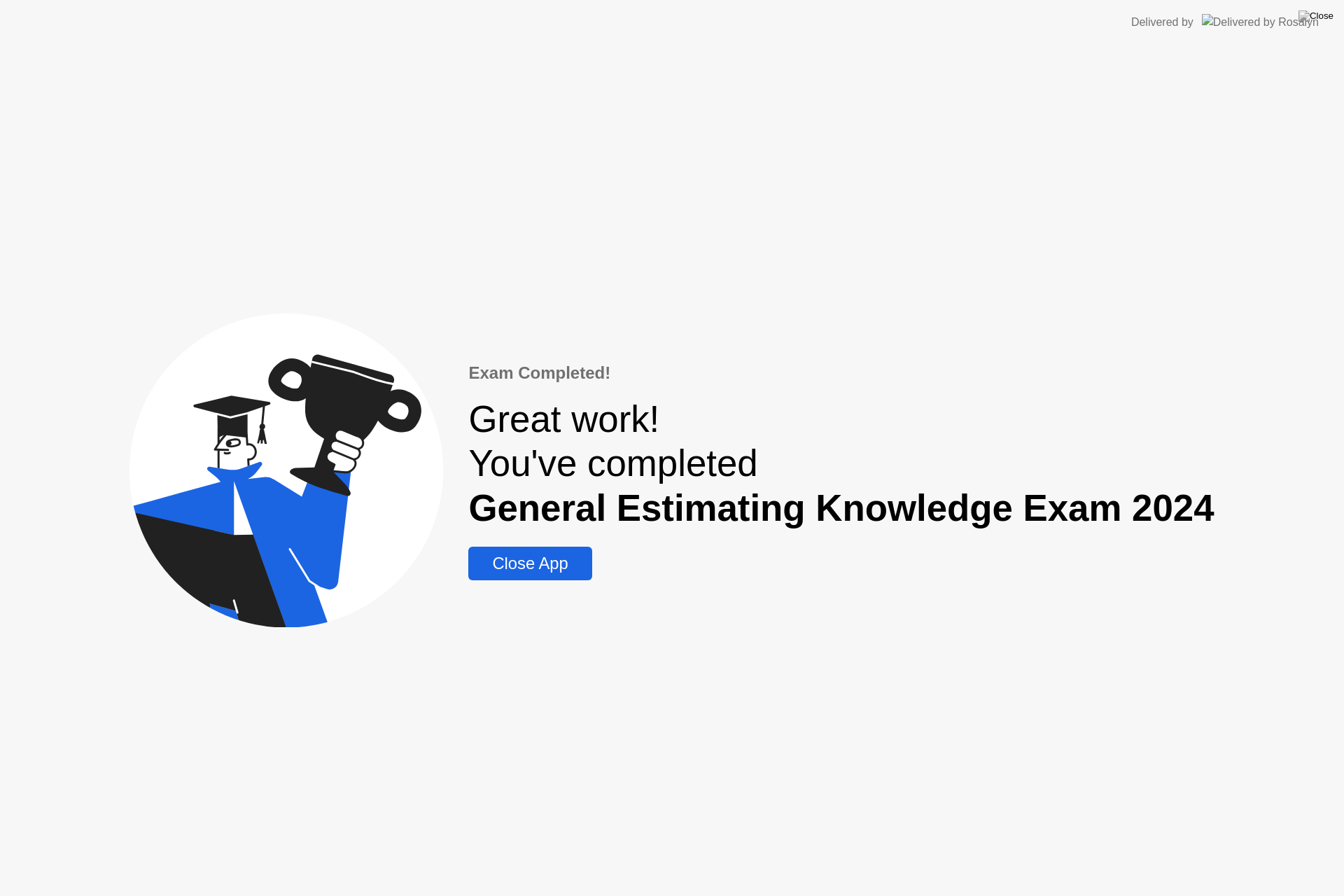
click at [558, 569] on div "Close App" at bounding box center [530, 563] width 115 height 19
